Goal: Task Accomplishment & Management: Manage account settings

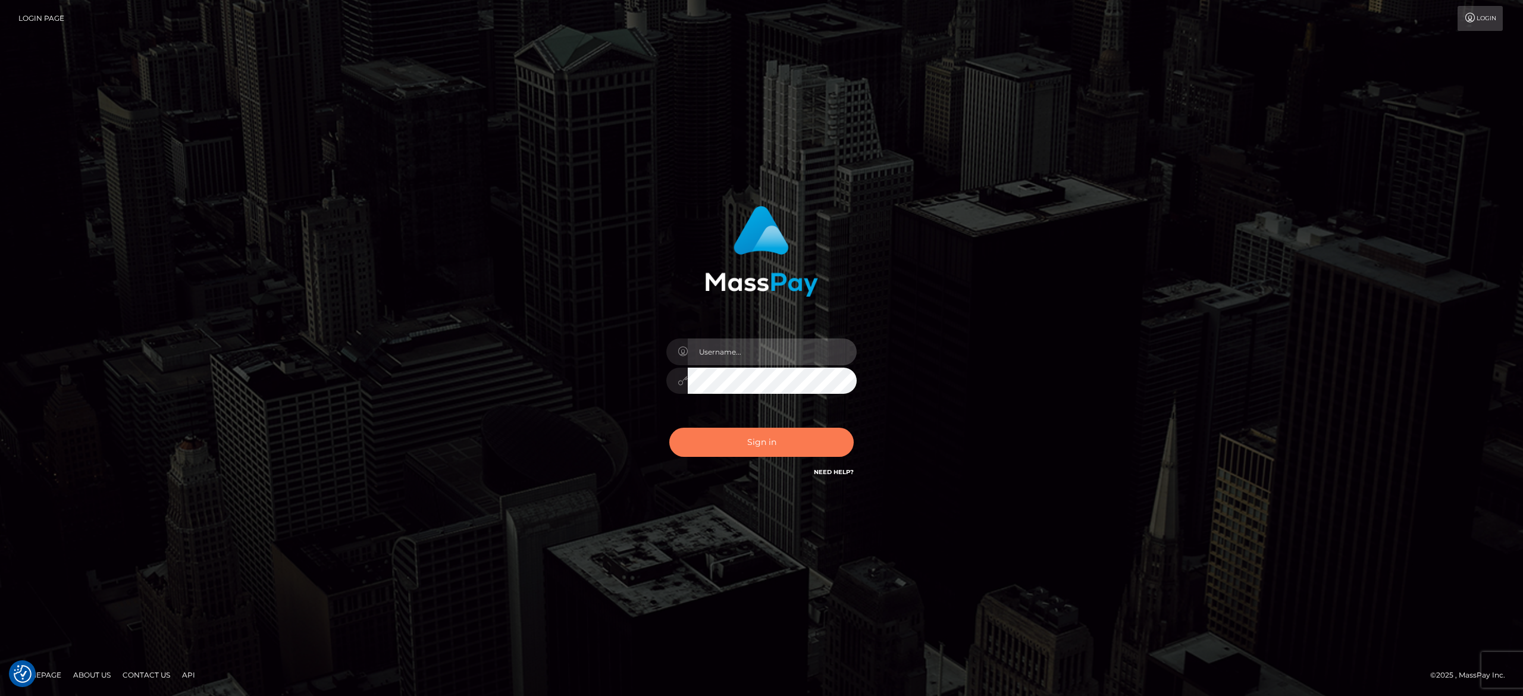
type input "alexandra.barbu"
click at [729, 440] on button "Sign in" at bounding box center [761, 442] width 184 height 29
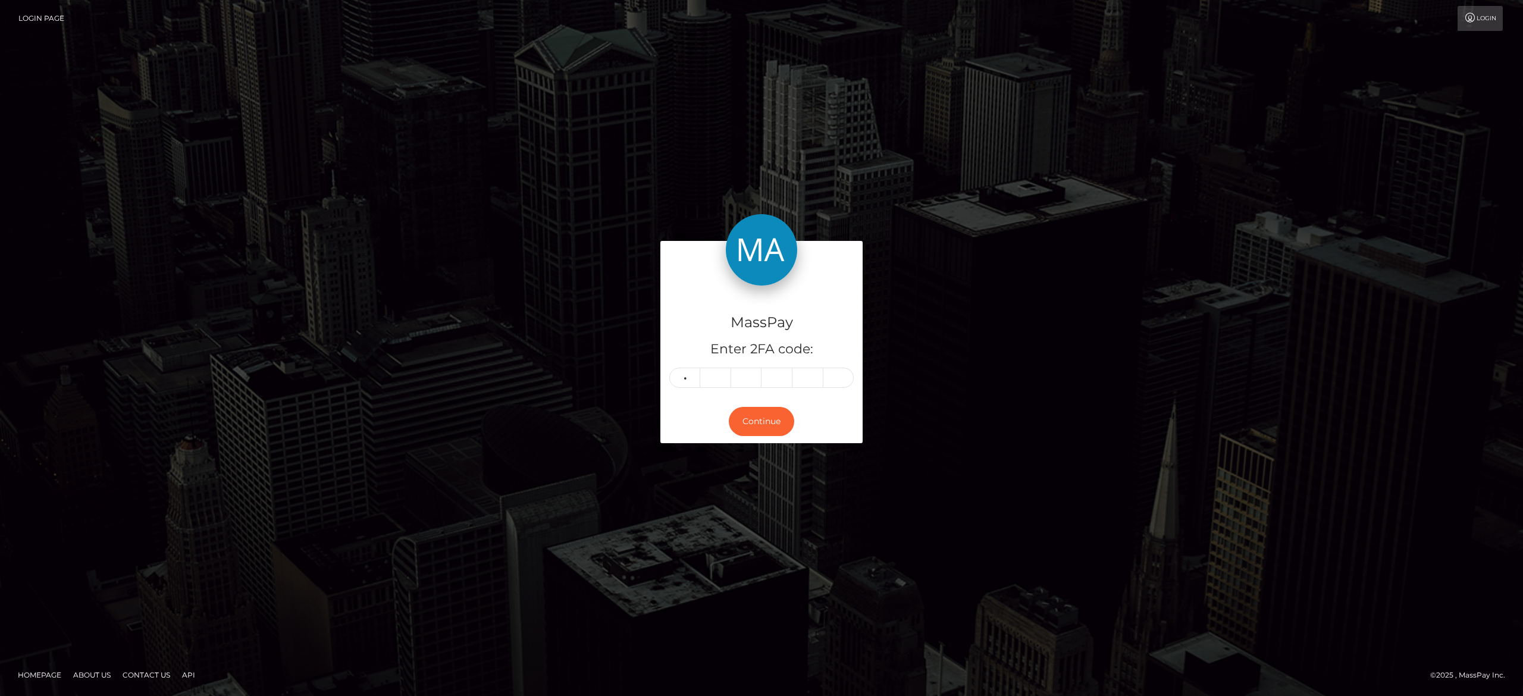
type input "6"
type input "5"
type input "8"
type input "6"
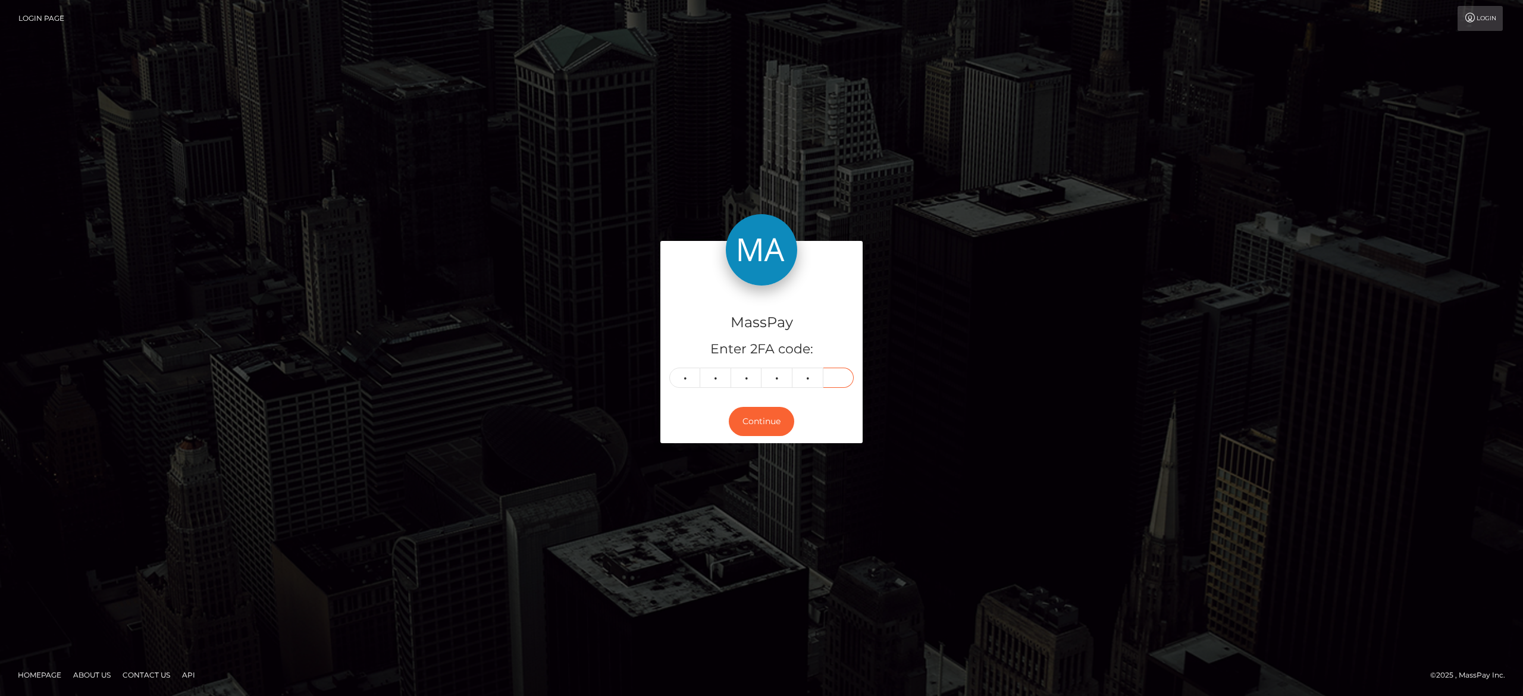
type input "0"
